Goal: Task Accomplishment & Management: Use online tool/utility

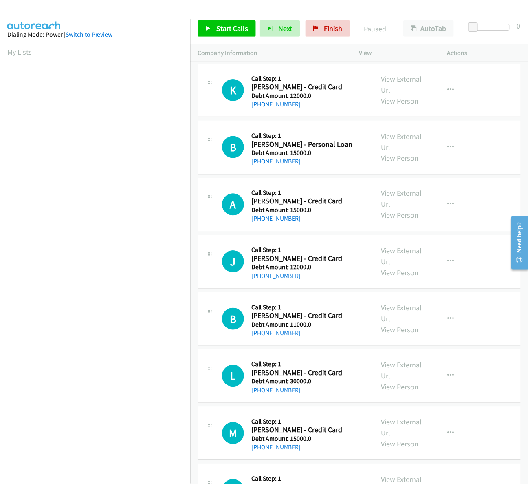
scroll to position [0, 1]
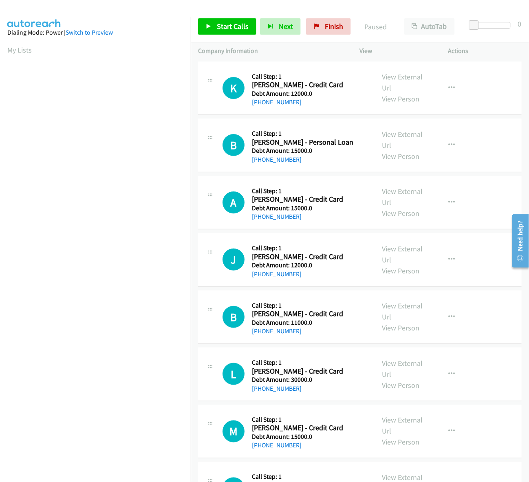
click at [513, 50] on p "Actions" at bounding box center [485, 51] width 74 height 10
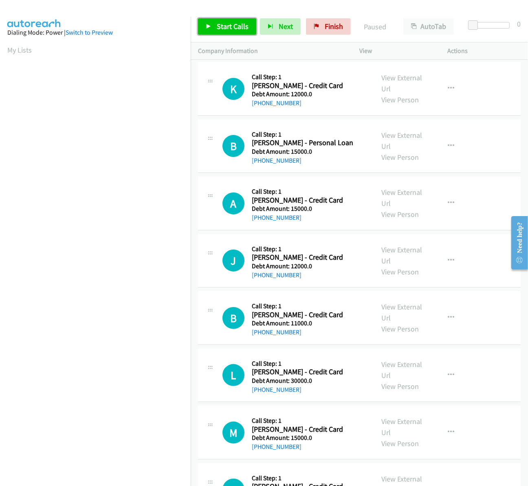
click at [223, 21] on link "Start Calls" at bounding box center [227, 26] width 58 height 16
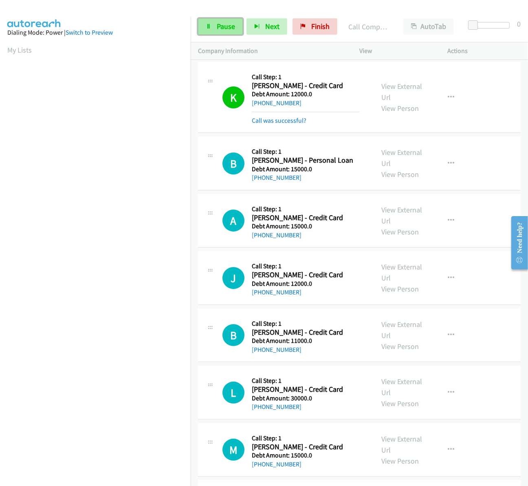
click at [225, 24] on span "Pause" at bounding box center [226, 26] width 18 height 9
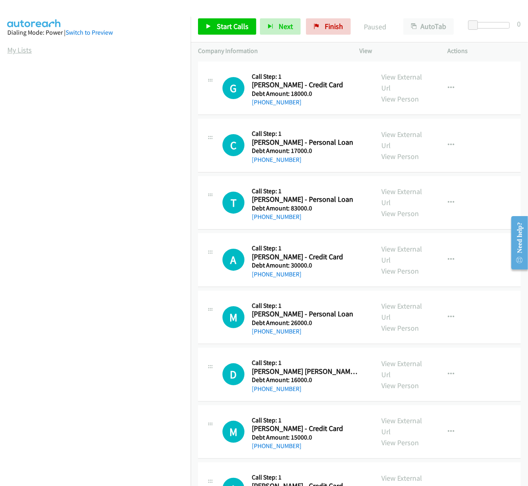
click at [19, 45] on link "My Lists" at bounding box center [19, 49] width 24 height 9
click at [224, 25] on span "Start Calls" at bounding box center [233, 26] width 32 height 9
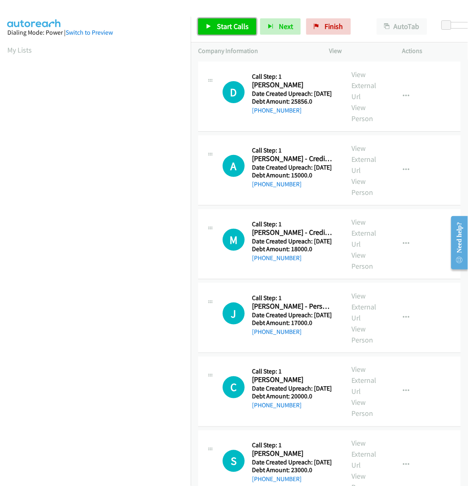
click at [223, 31] on link "Start Calls" at bounding box center [227, 26] width 58 height 16
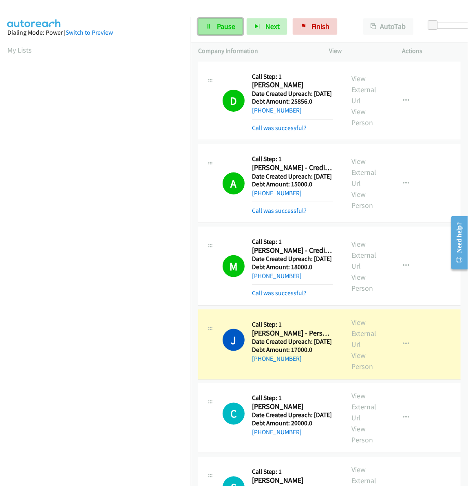
click at [231, 23] on span "Pause" at bounding box center [226, 26] width 18 height 9
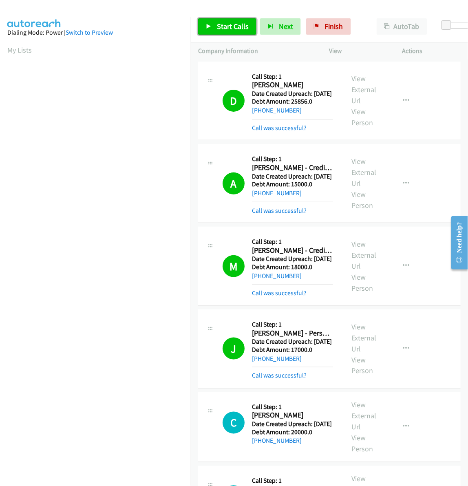
click at [215, 34] on link "Start Calls" at bounding box center [227, 26] width 58 height 16
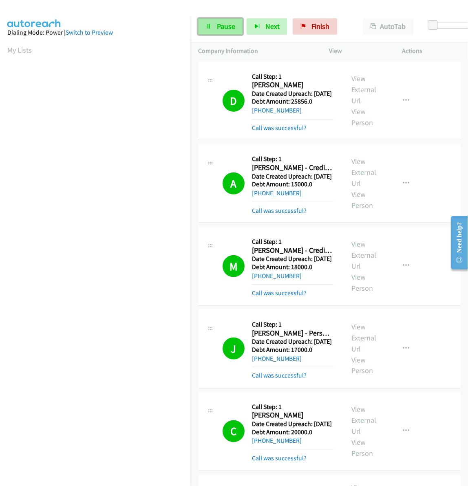
click at [214, 20] on link "Pause" at bounding box center [220, 26] width 45 height 16
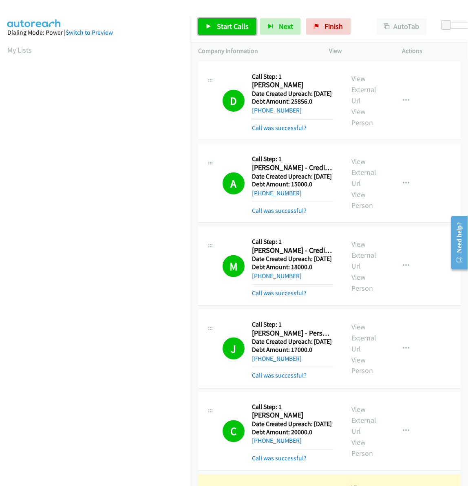
click at [236, 25] on span "Start Calls" at bounding box center [233, 26] width 32 height 9
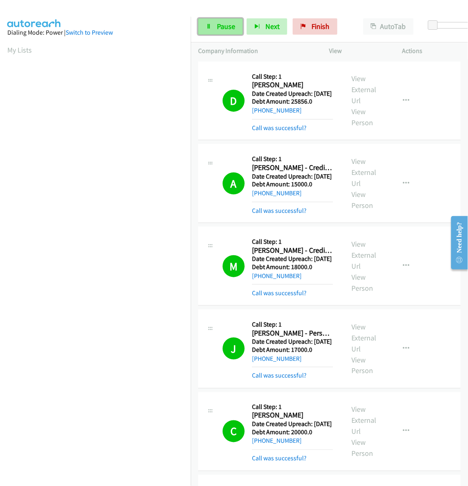
click at [215, 31] on link "Pause" at bounding box center [220, 26] width 45 height 16
click at [114, 463] on aside "Dialing Mode: Power | Switch to Preview My Lists" at bounding box center [95, 242] width 191 height 451
click at [21, 48] on link "My Lists" at bounding box center [19, 49] width 24 height 9
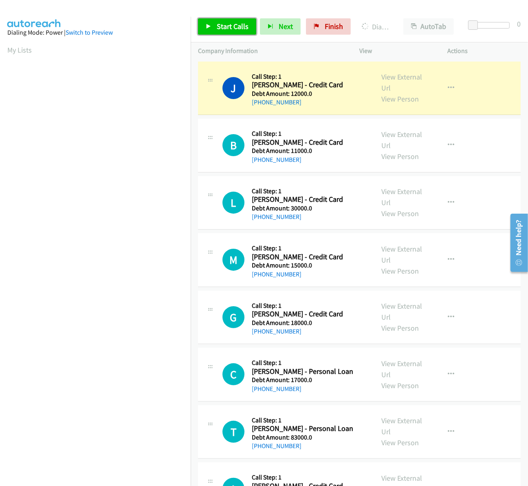
click at [216, 35] on link "Start Calls" at bounding box center [227, 26] width 58 height 16
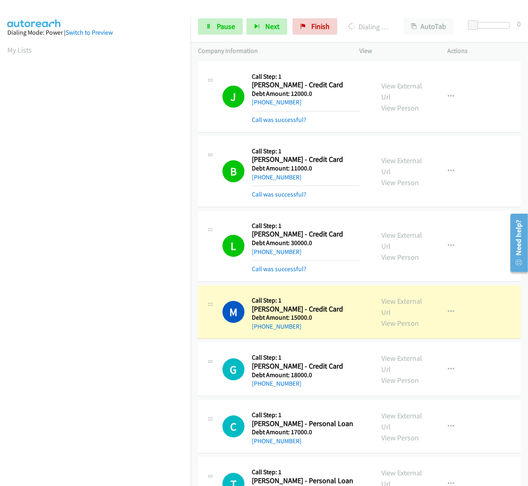
click at [205, 35] on div "Start Calls Pause Next Finish Dialing Mark Thomas - Credit Card AutoTab AutoTab…" at bounding box center [359, 26] width 337 height 31
click at [218, 24] on span "Pause" at bounding box center [226, 26] width 18 height 9
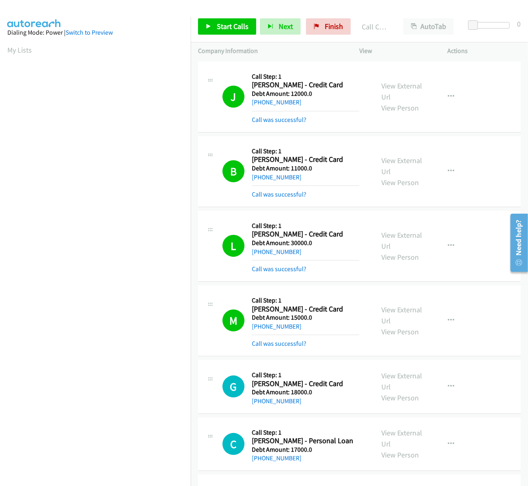
scroll to position [0, 1]
